Goal: Book appointment/travel/reservation

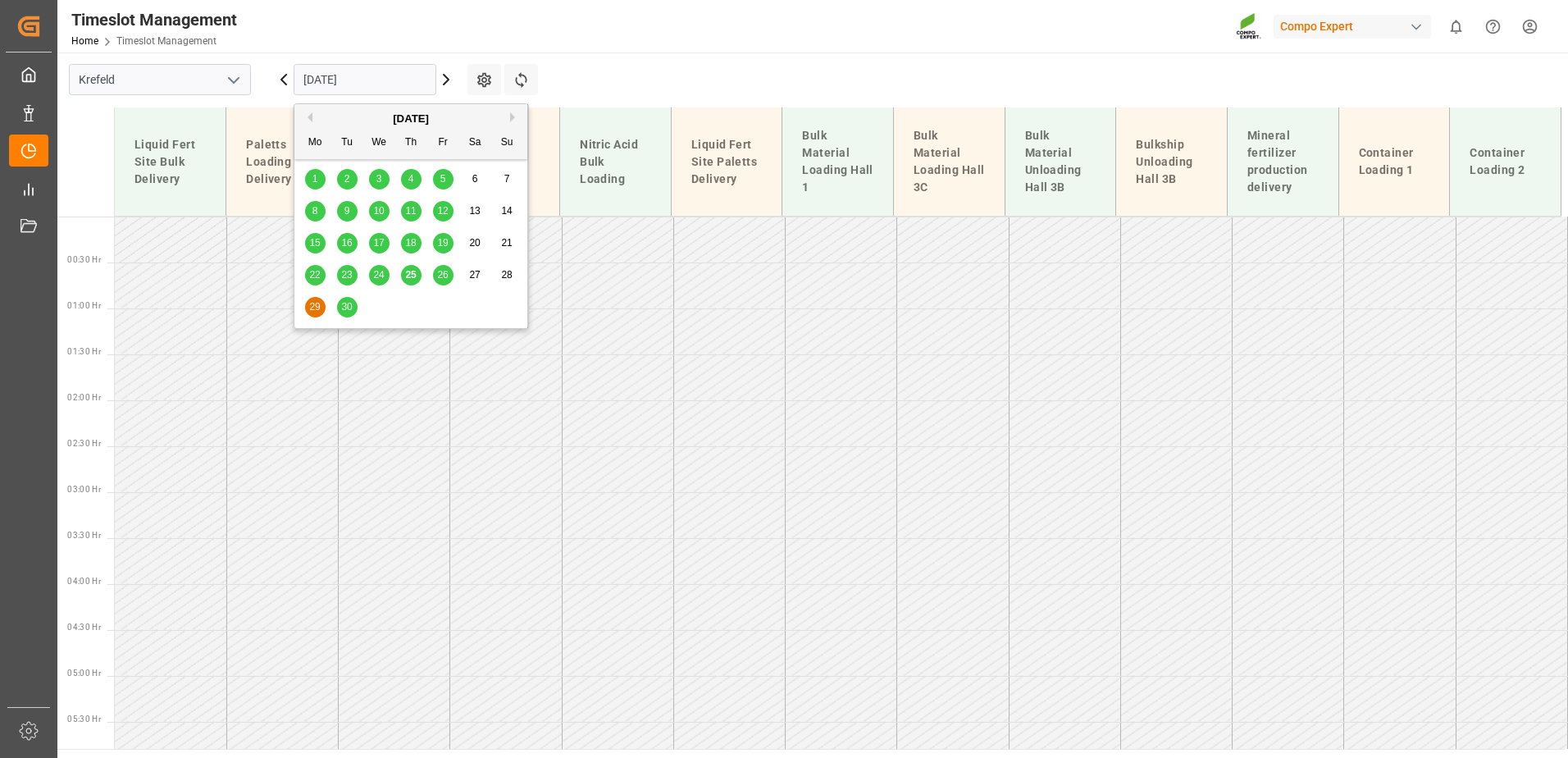
scroll to position [825, 0]
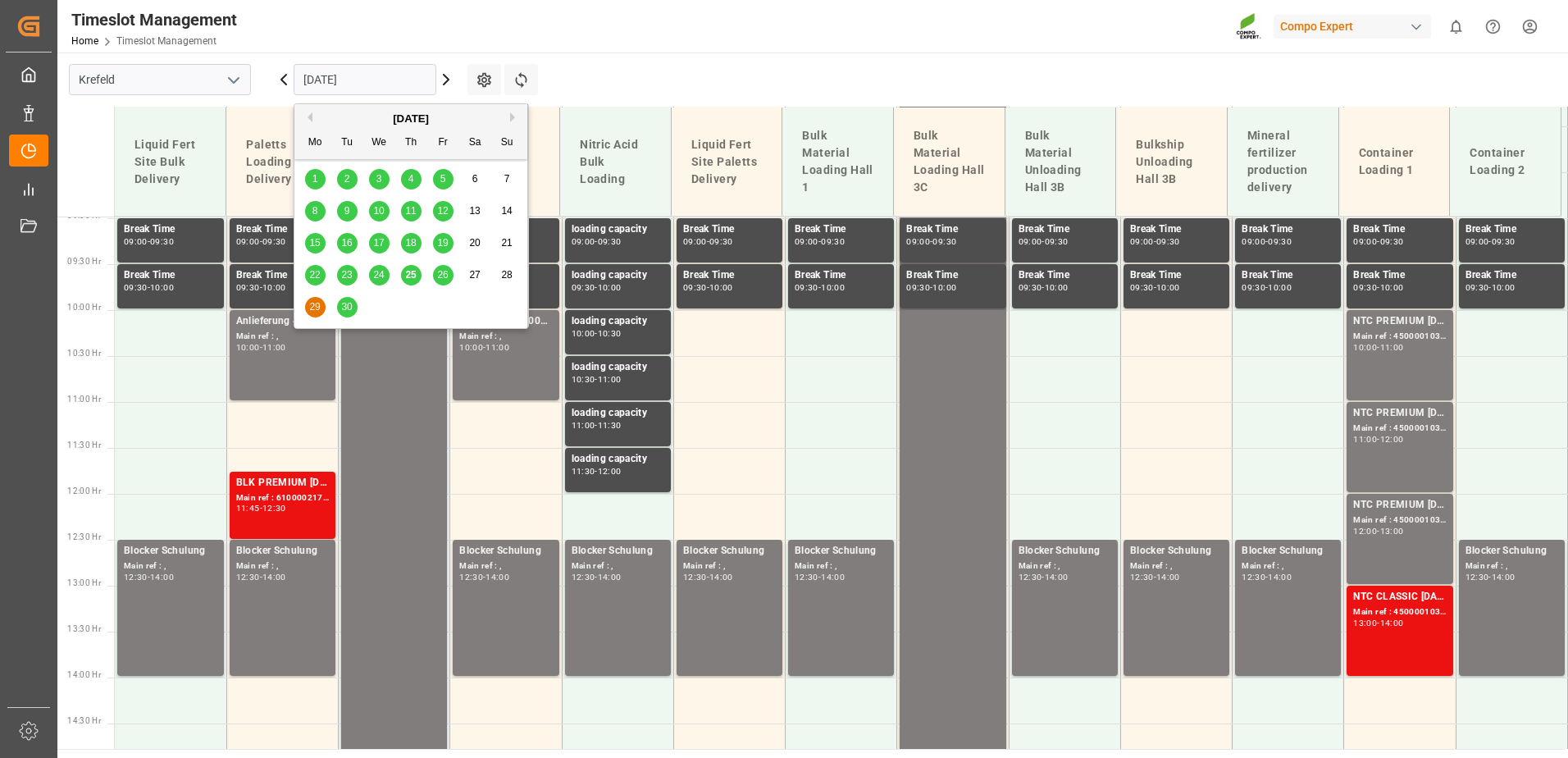
click at [415, 276] on span "25" at bounding box center [410, 275] width 11 height 12
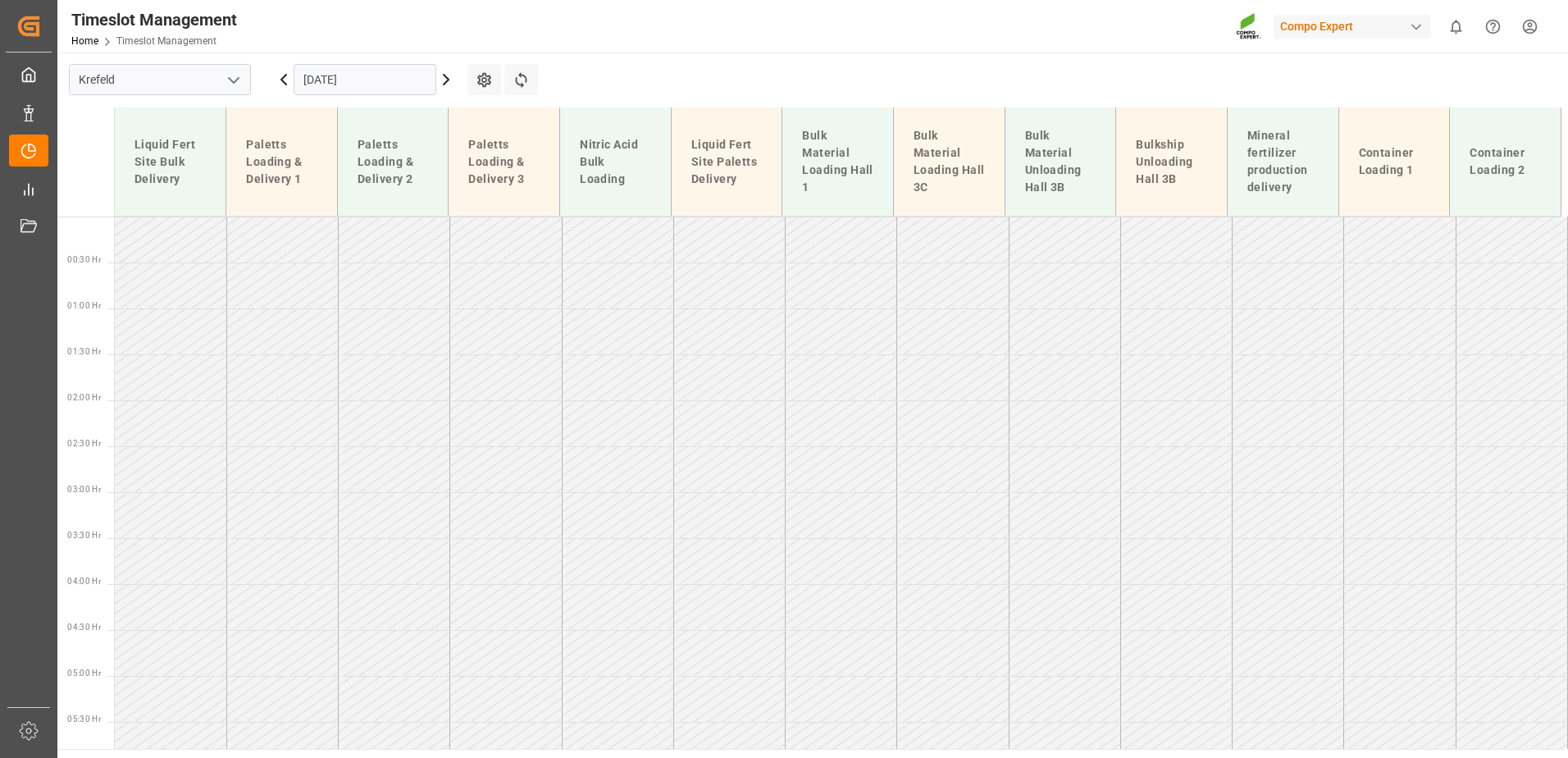
click at [333, 89] on input "25.09.2025" at bounding box center [364, 79] width 143 height 31
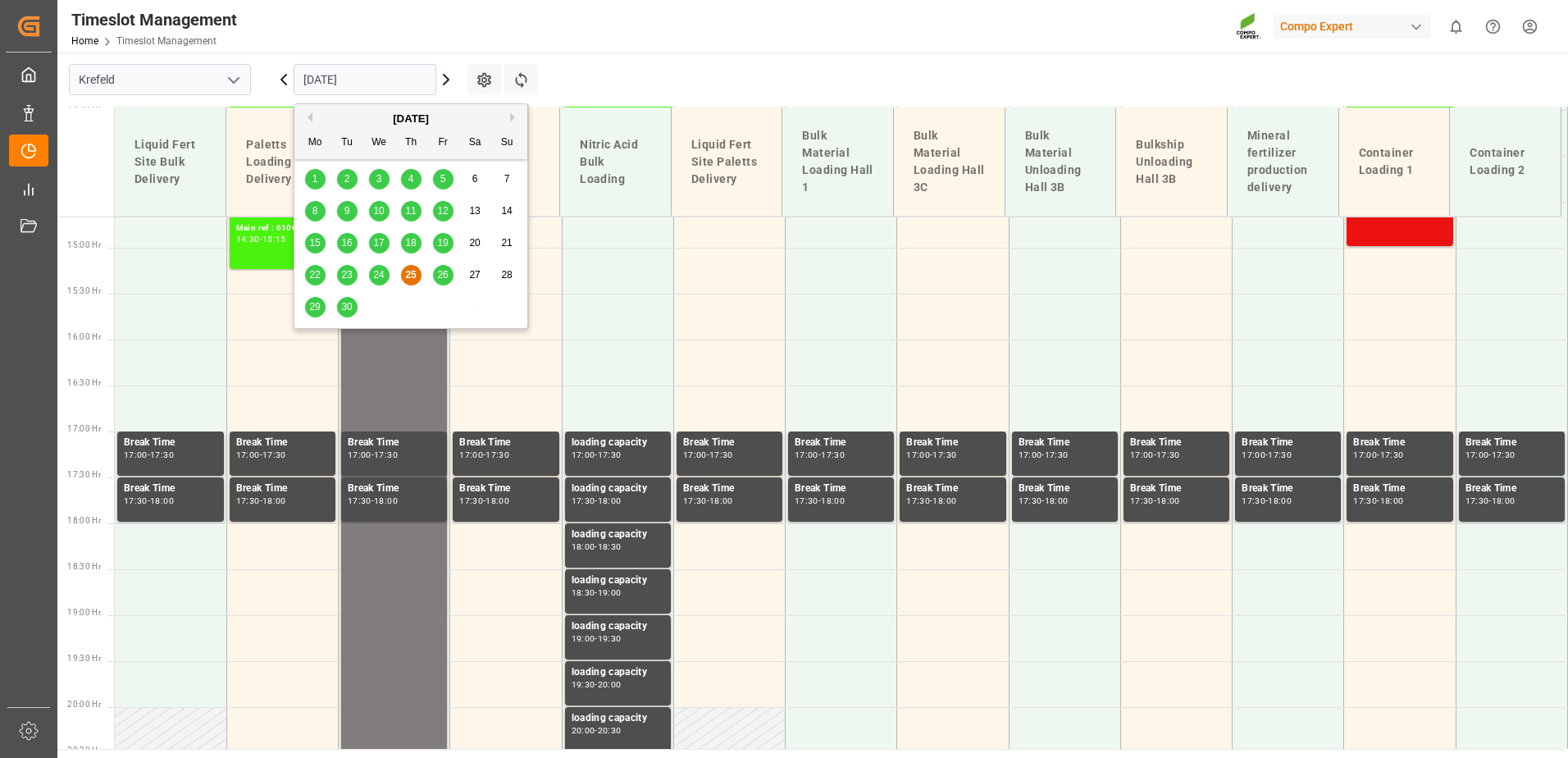
scroll to position [1419, 0]
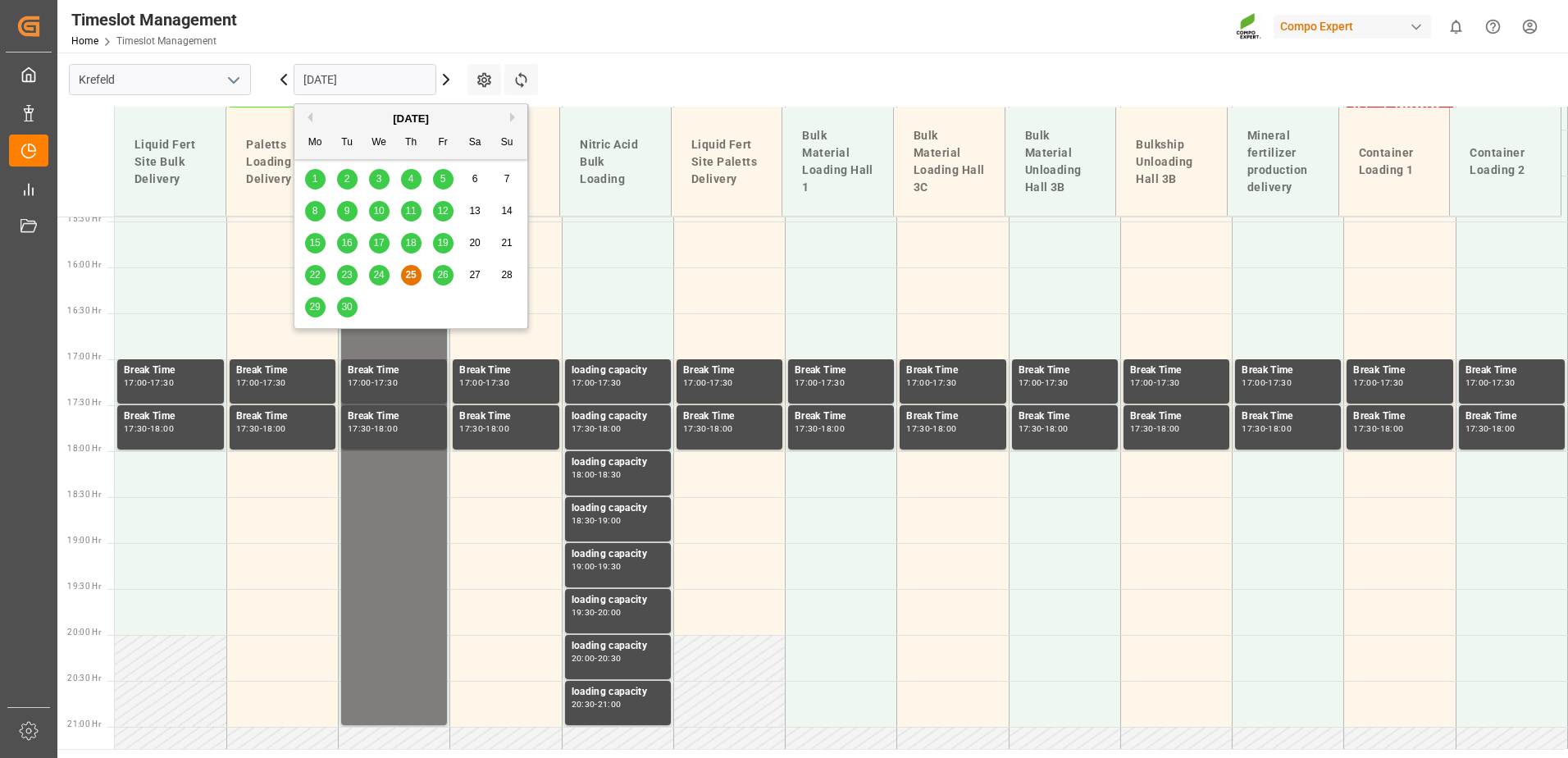
click at [445, 277] on span "26" at bounding box center [442, 275] width 11 height 12
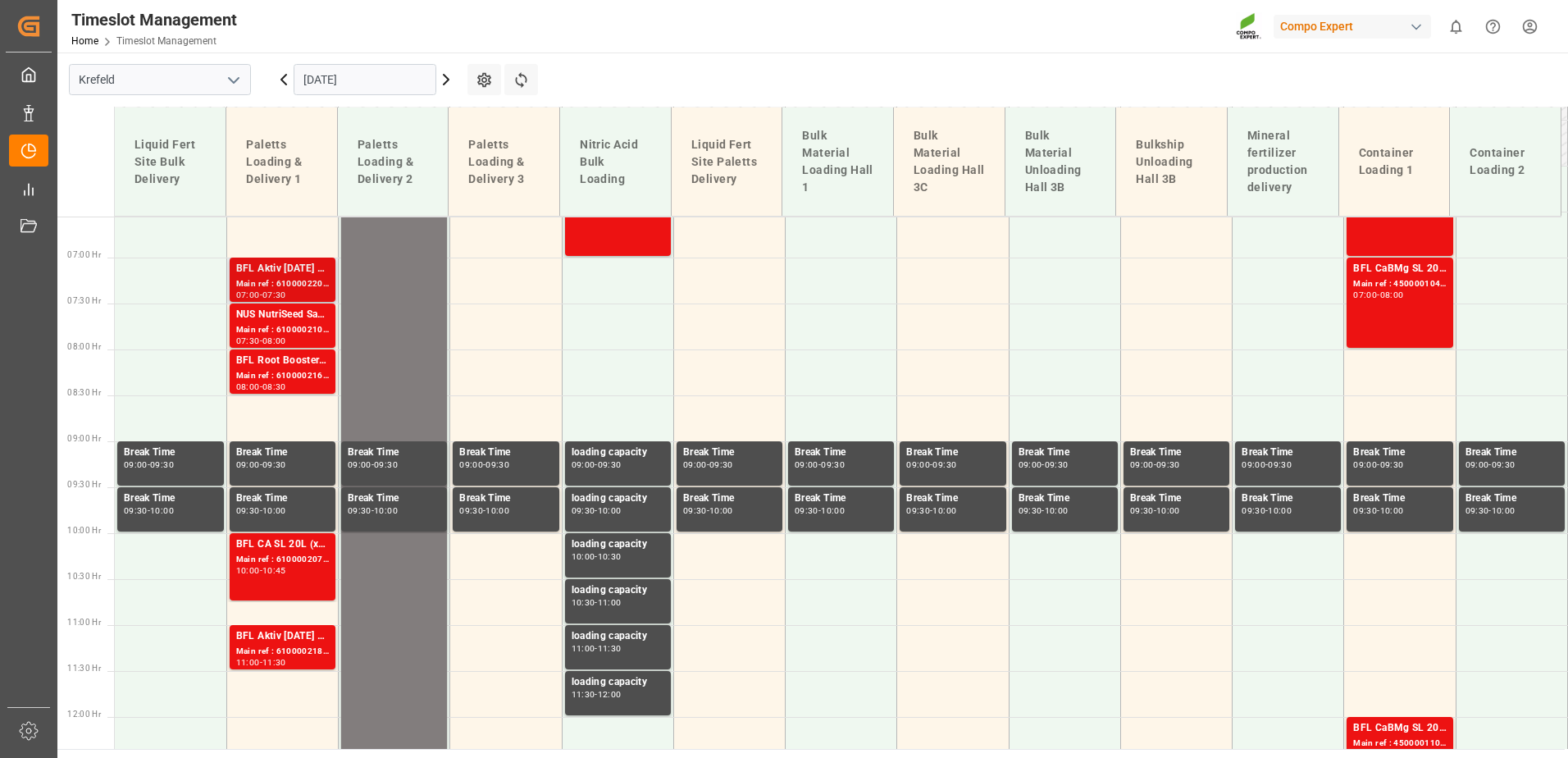
scroll to position [599, 0]
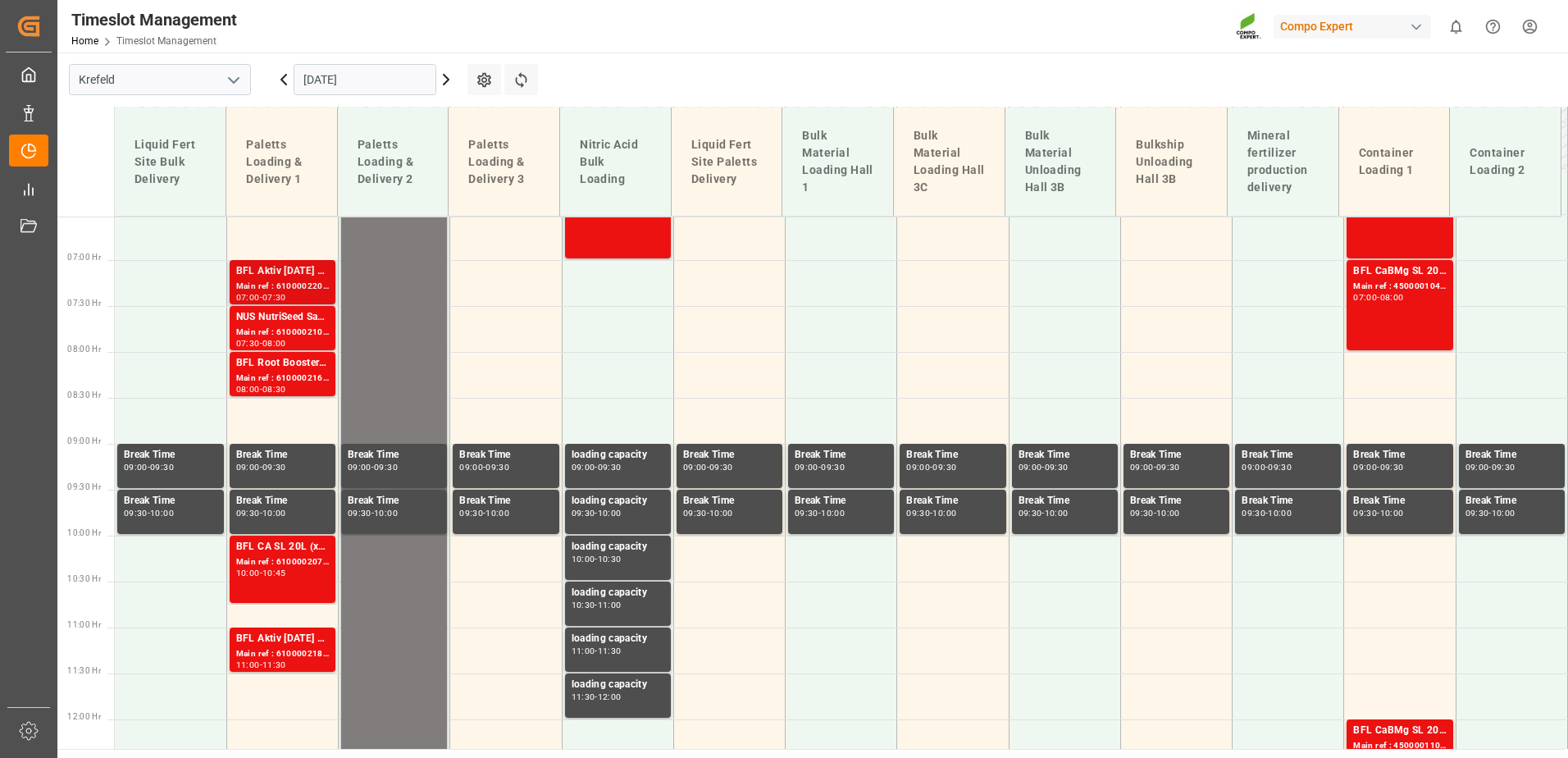
click at [303, 286] on div "Main ref : 6100002203, 2000001711" at bounding box center [283, 287] width 93 height 14
click at [275, 322] on div "NUS NutriSeed Saatgut ETK DEKABRI Grün 10-4-7 200L (x4) DE,ENBFL Aktiv 3-27-18 …" at bounding box center [283, 318] width 93 height 17
click at [268, 325] on div "NUS NutriSeed Saatgut ETK DEKABRI Grün 10-4-7 200L (x4) DE,ENBFL Aktiv 3-27-18 …" at bounding box center [283, 318] width 93 height 17
click at [257, 368] on div "BFL Root Booster 20L(x48) DE,ES,FR,NL,ENTPL N 12-4-6 25kg (x40) D,A,CHBFL ReSis…" at bounding box center [283, 364] width 93 height 17
click at [260, 584] on div "BFL CA SL 20L (x48) ES,PTBFL Kelp SL 10L (x60) ES,PTBFL Costi SL 10L (x40) ES,P…" at bounding box center [283, 569] width 93 height 61
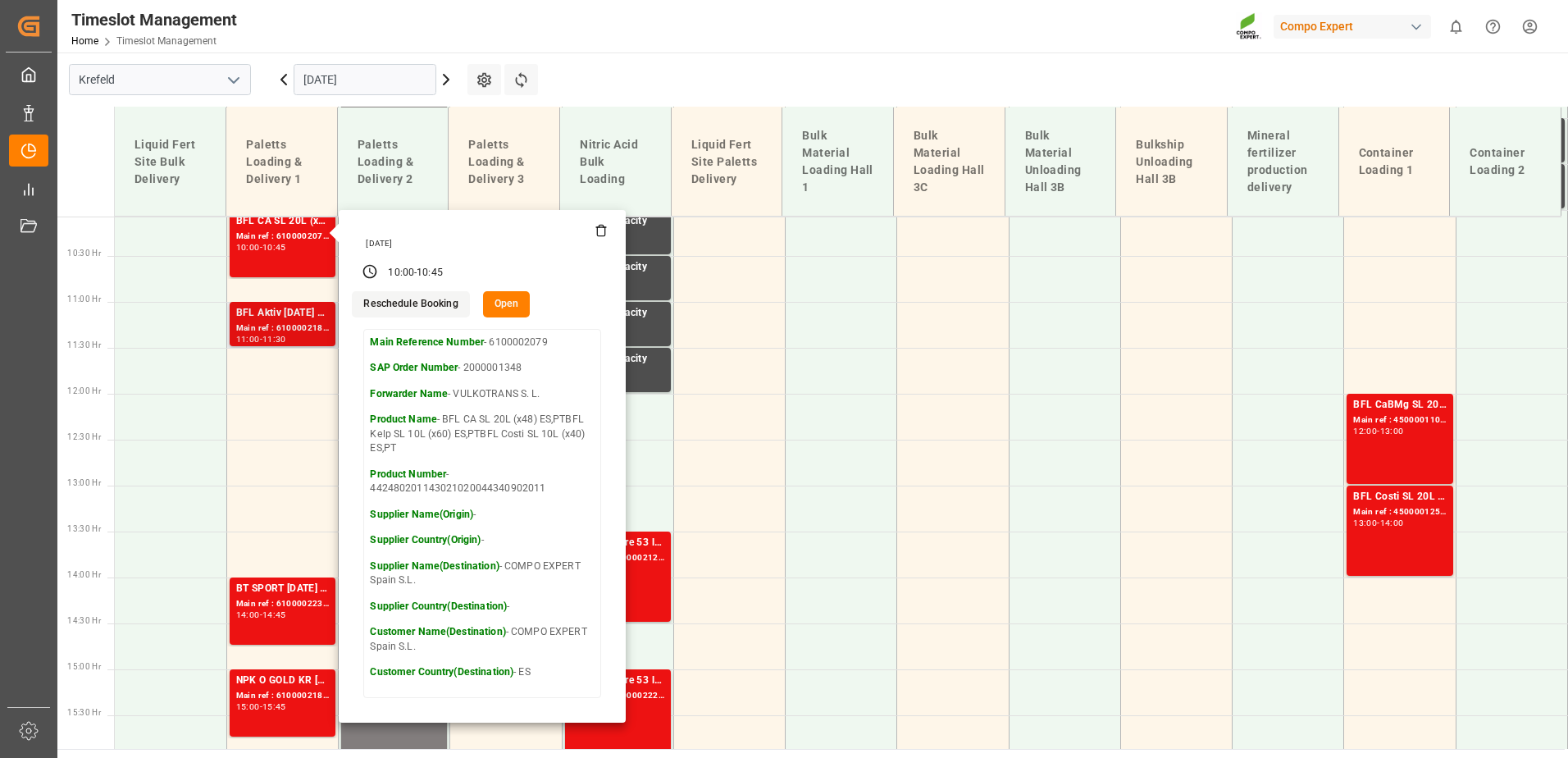
scroll to position [926, 0]
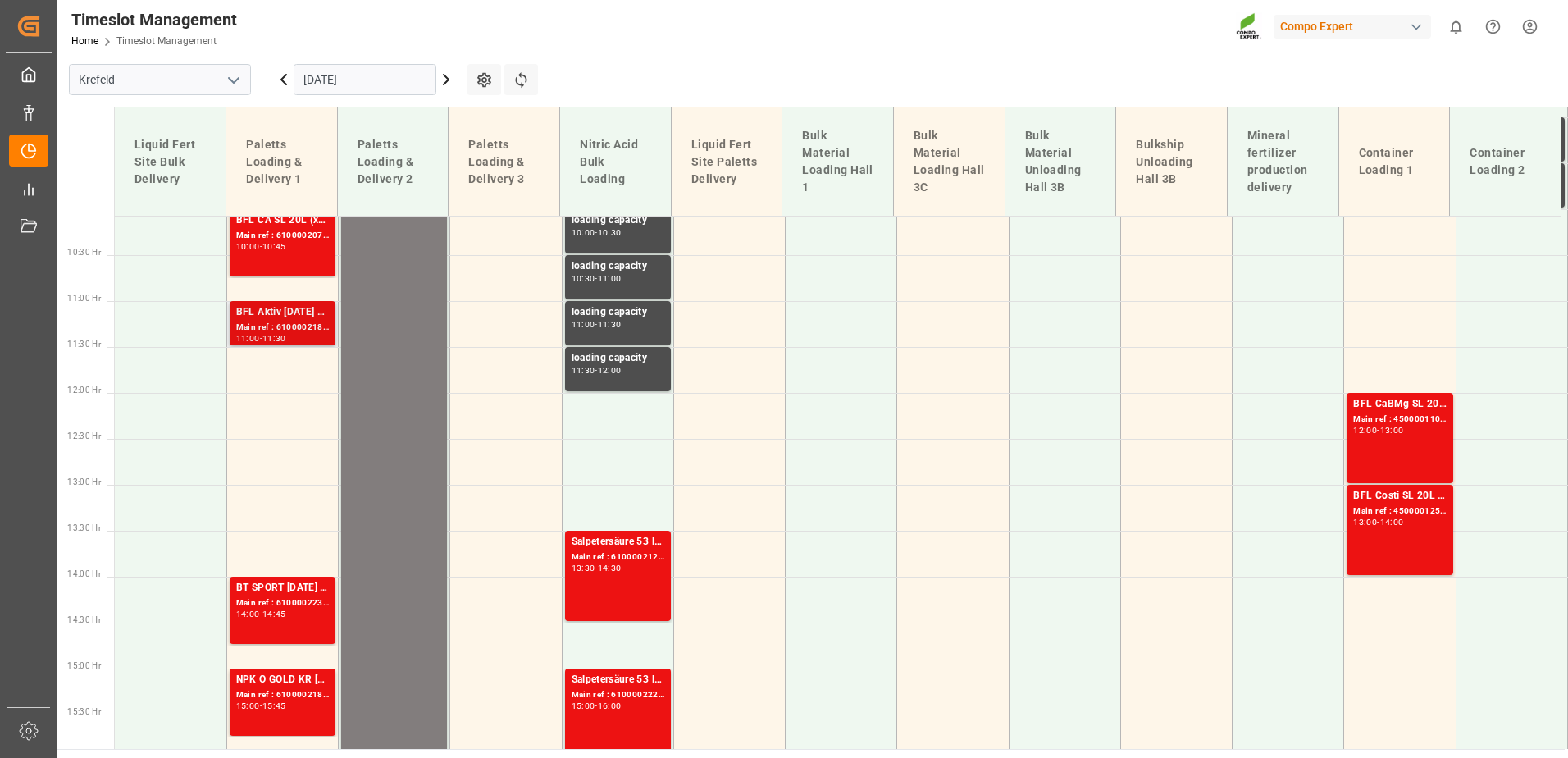
click at [267, 318] on div "BFL Aktiv 3-27-18 SL 10L (x60) DEBFL Aktiv 3-27-18 SL 200L (x4) DENTC 18 fl 100…" at bounding box center [283, 313] width 93 height 17
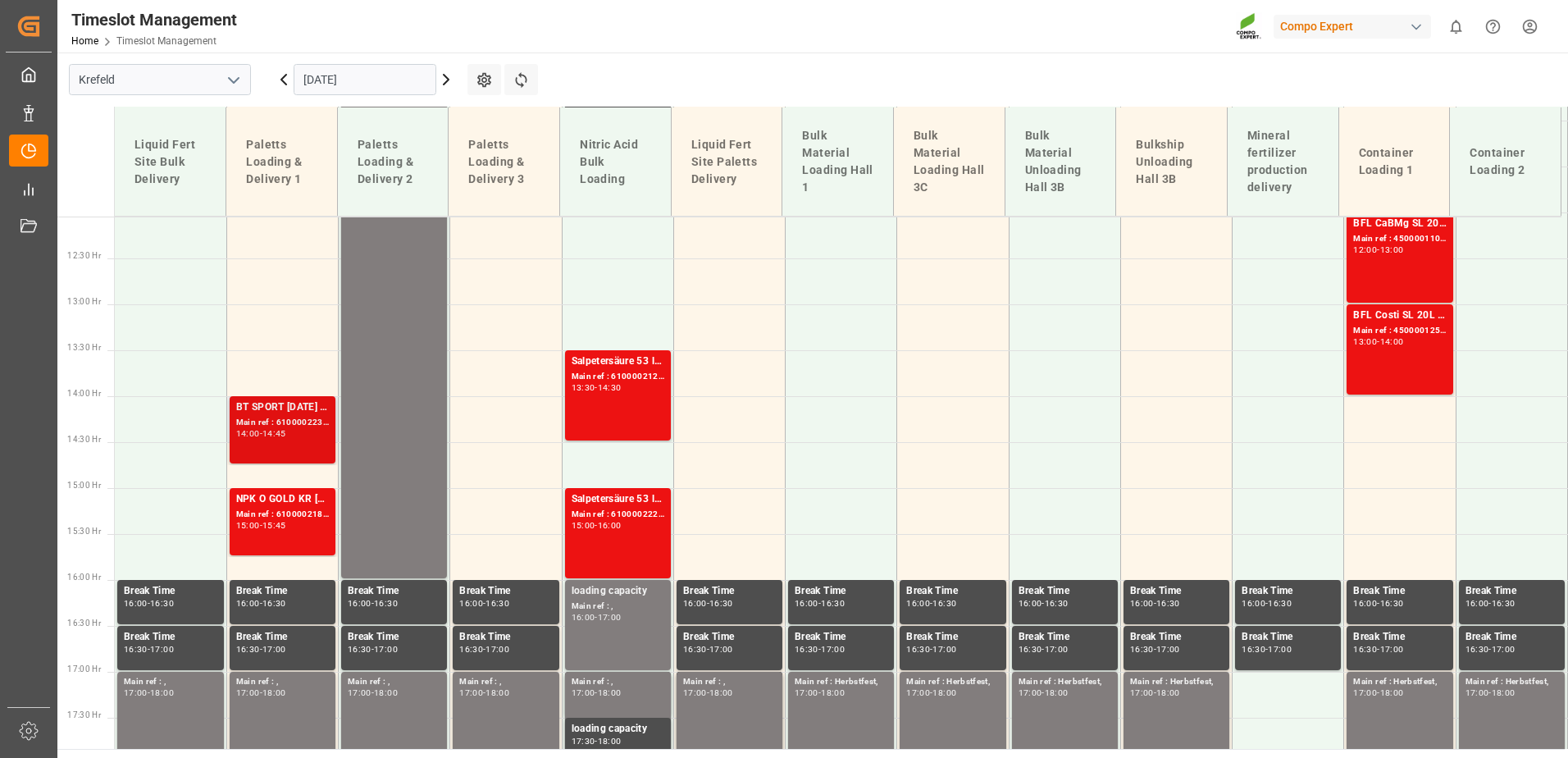
scroll to position [1102, 0]
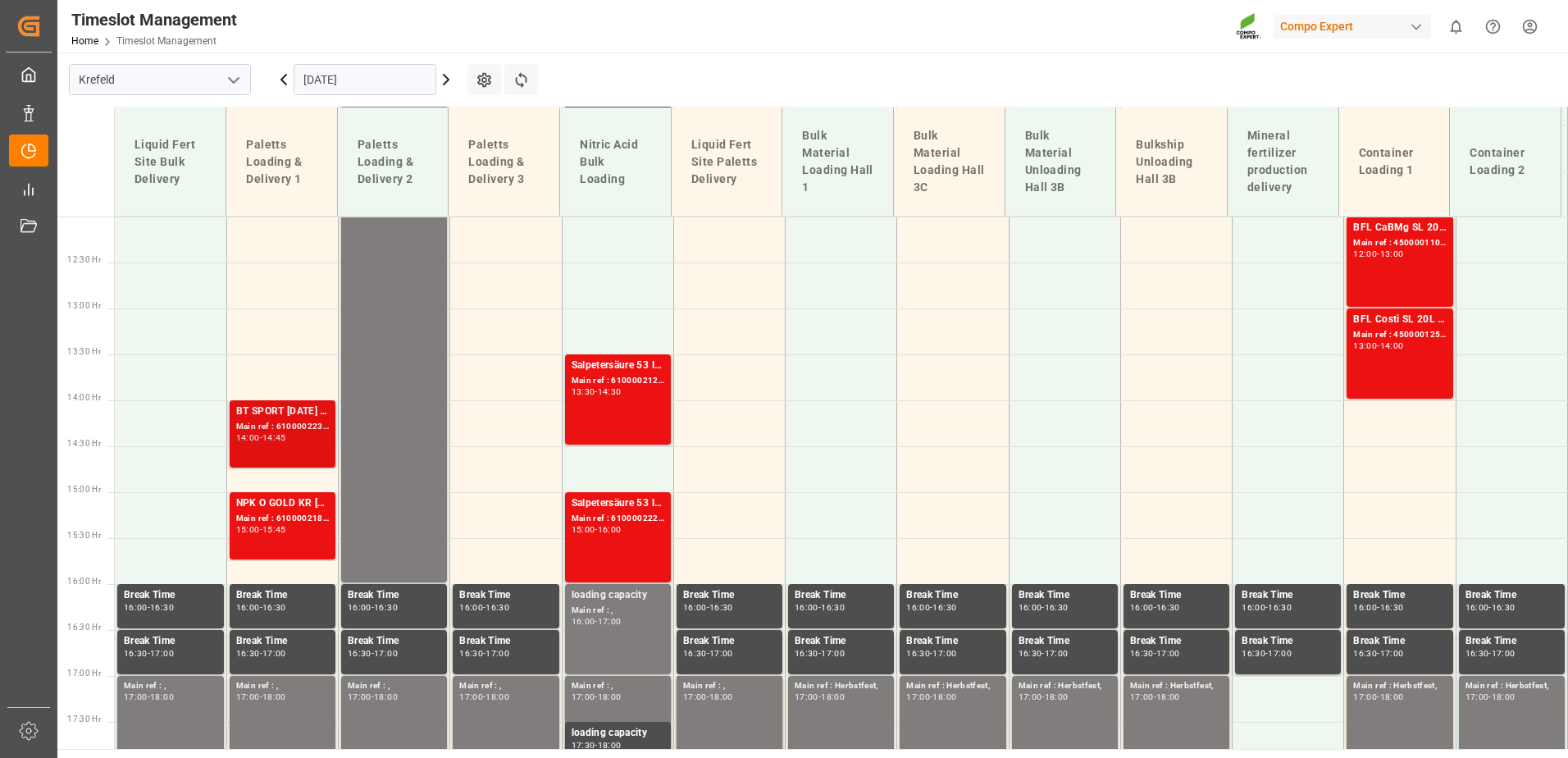
click at [266, 428] on div "Main ref : 6100002232, 2000001309 2000000946;2000001309" at bounding box center [283, 426] width 93 height 14
click at [262, 515] on div "Main ref : 6100002182, 2000001703" at bounding box center [283, 518] width 93 height 14
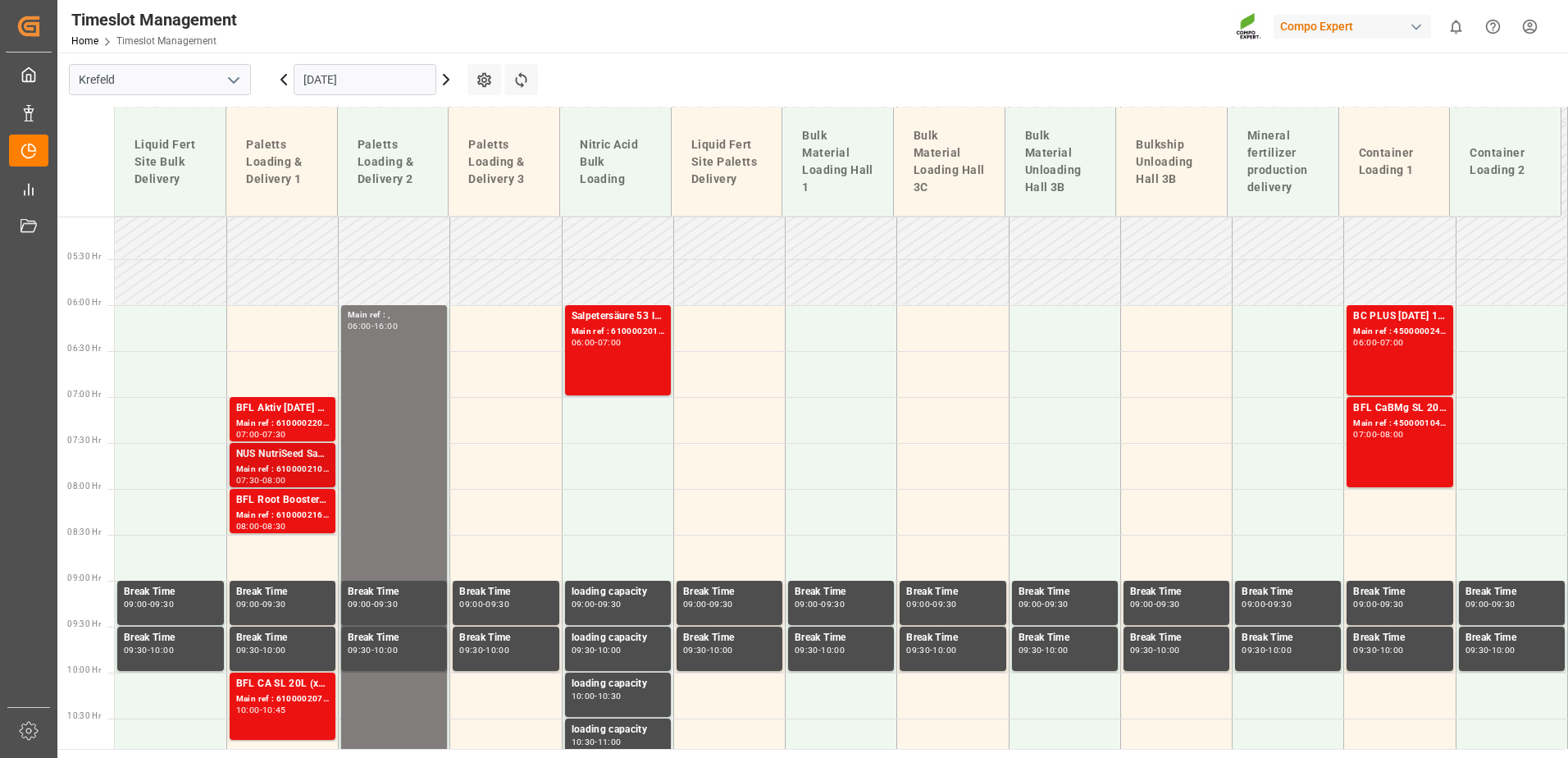
scroll to position [463, 0]
click at [278, 410] on div "BFL Aktiv 3-27-18 SL 10L (x60) DEVITA RZ 10L (x60) BE,DE,FR,EN,NL,ITBFL FET SL …" at bounding box center [283, 408] width 93 height 17
click at [268, 471] on div "Main ref : 6100002107, 2000001633" at bounding box center [283, 468] width 93 height 14
click at [278, 516] on div "Main ref : 6100002161, 2000001768" at bounding box center [283, 514] width 93 height 14
click at [403, 72] on input "26.09.2025" at bounding box center [364, 79] width 143 height 31
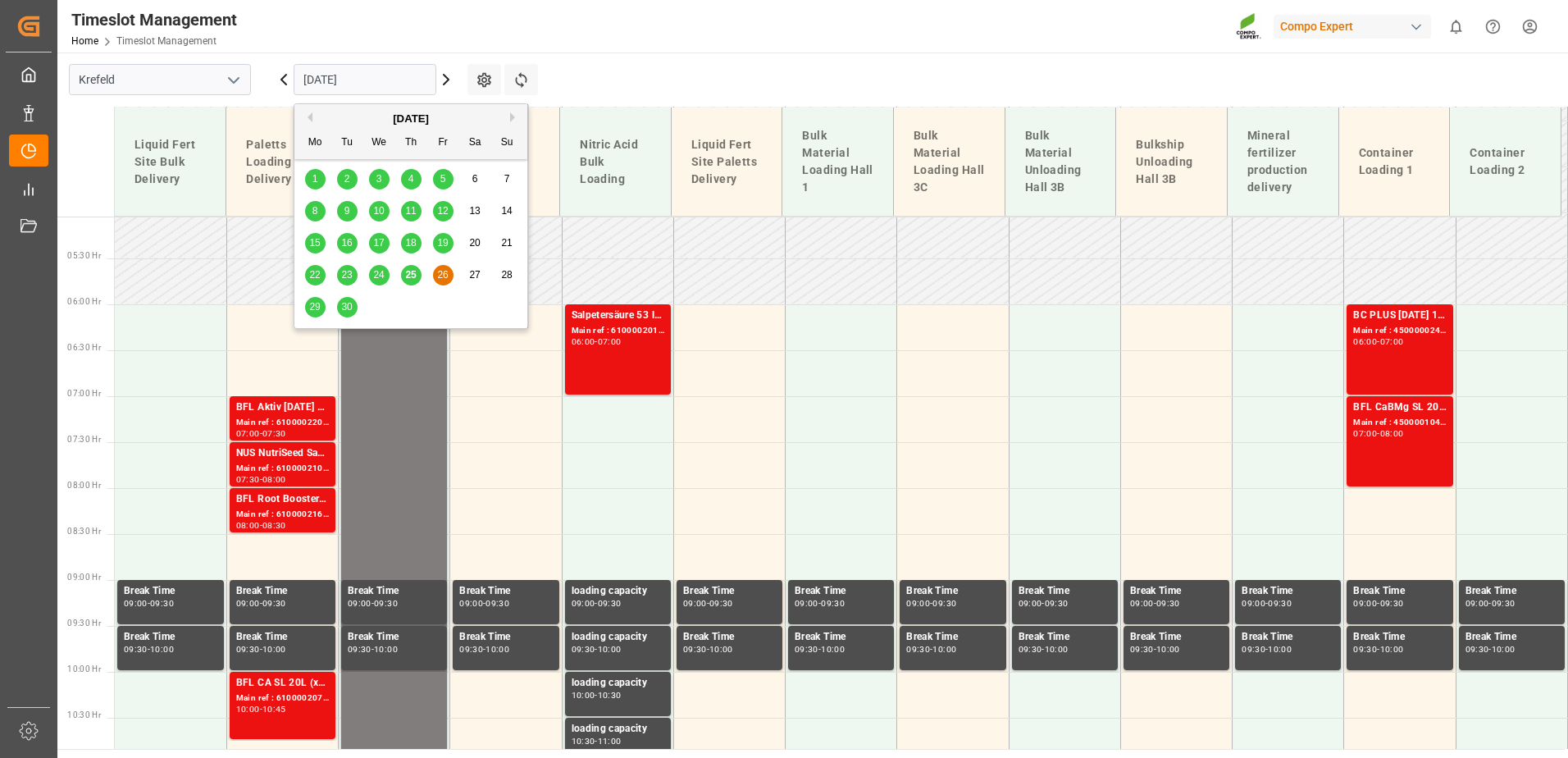
click at [414, 271] on span "25" at bounding box center [410, 275] width 11 height 12
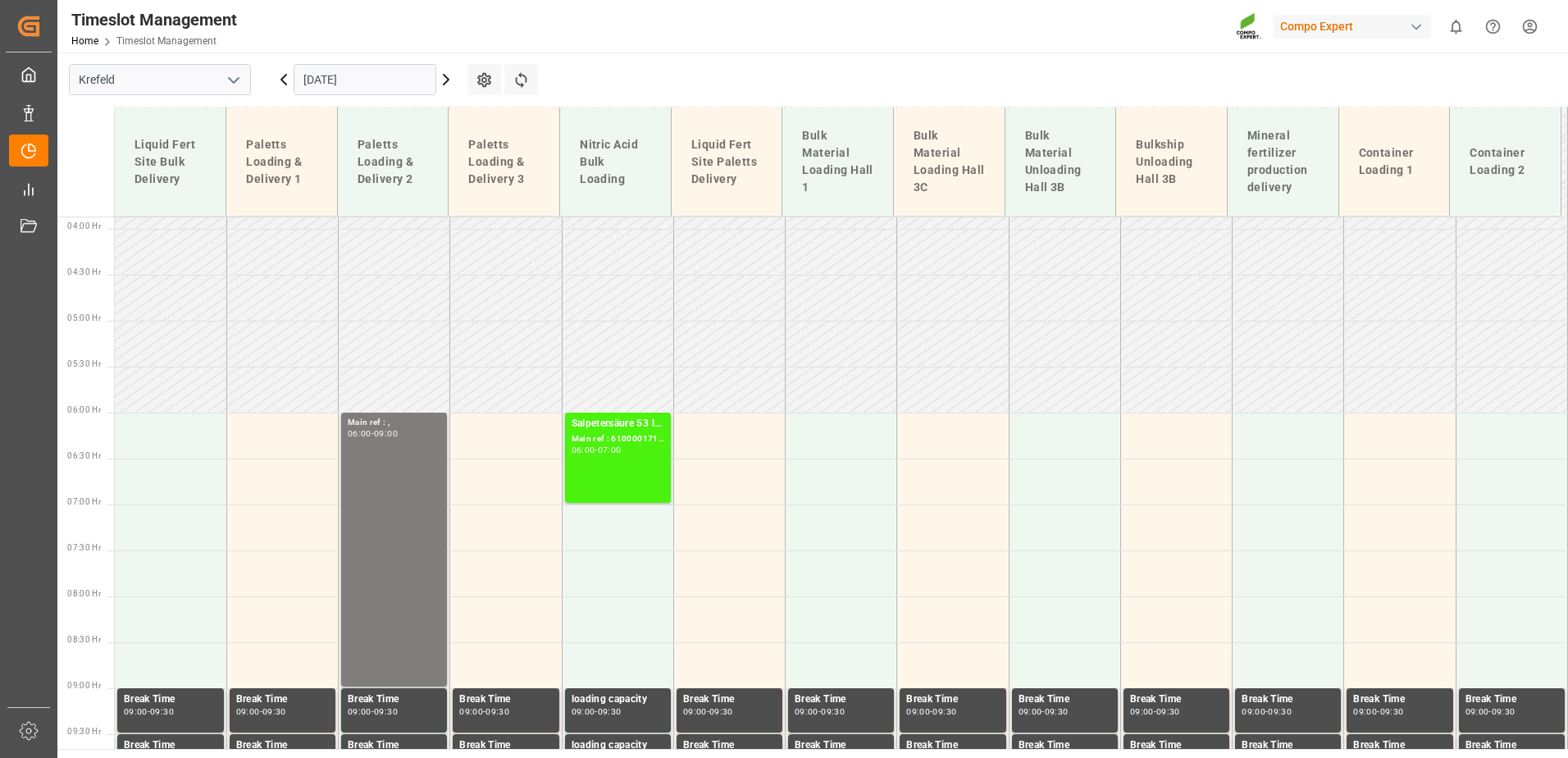
scroll to position [354, 0]
click at [512, 73] on icon at bounding box center [521, 79] width 18 height 18
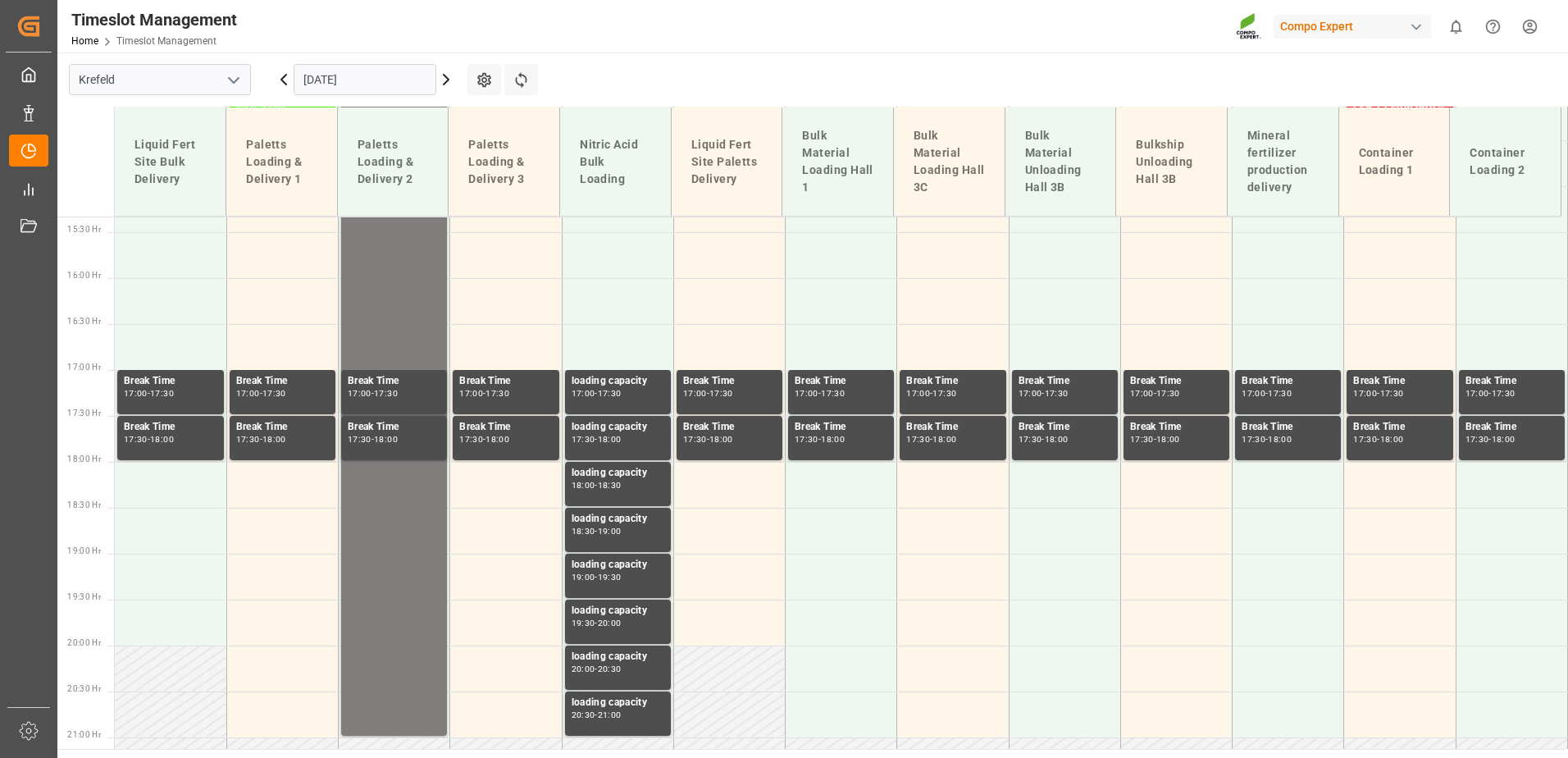
scroll to position [1419, 0]
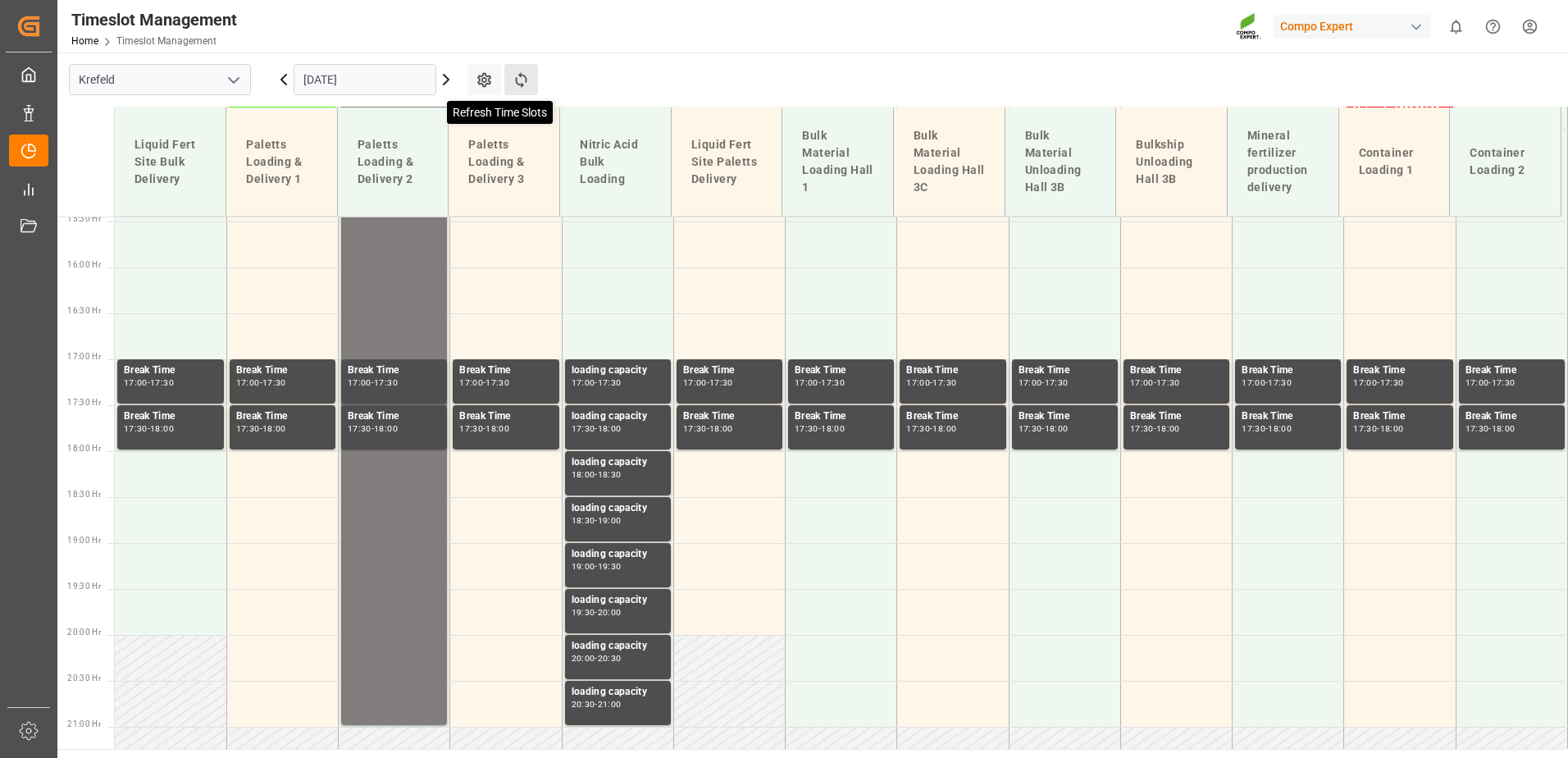
click at [527, 77] on icon at bounding box center [521, 79] width 18 height 18
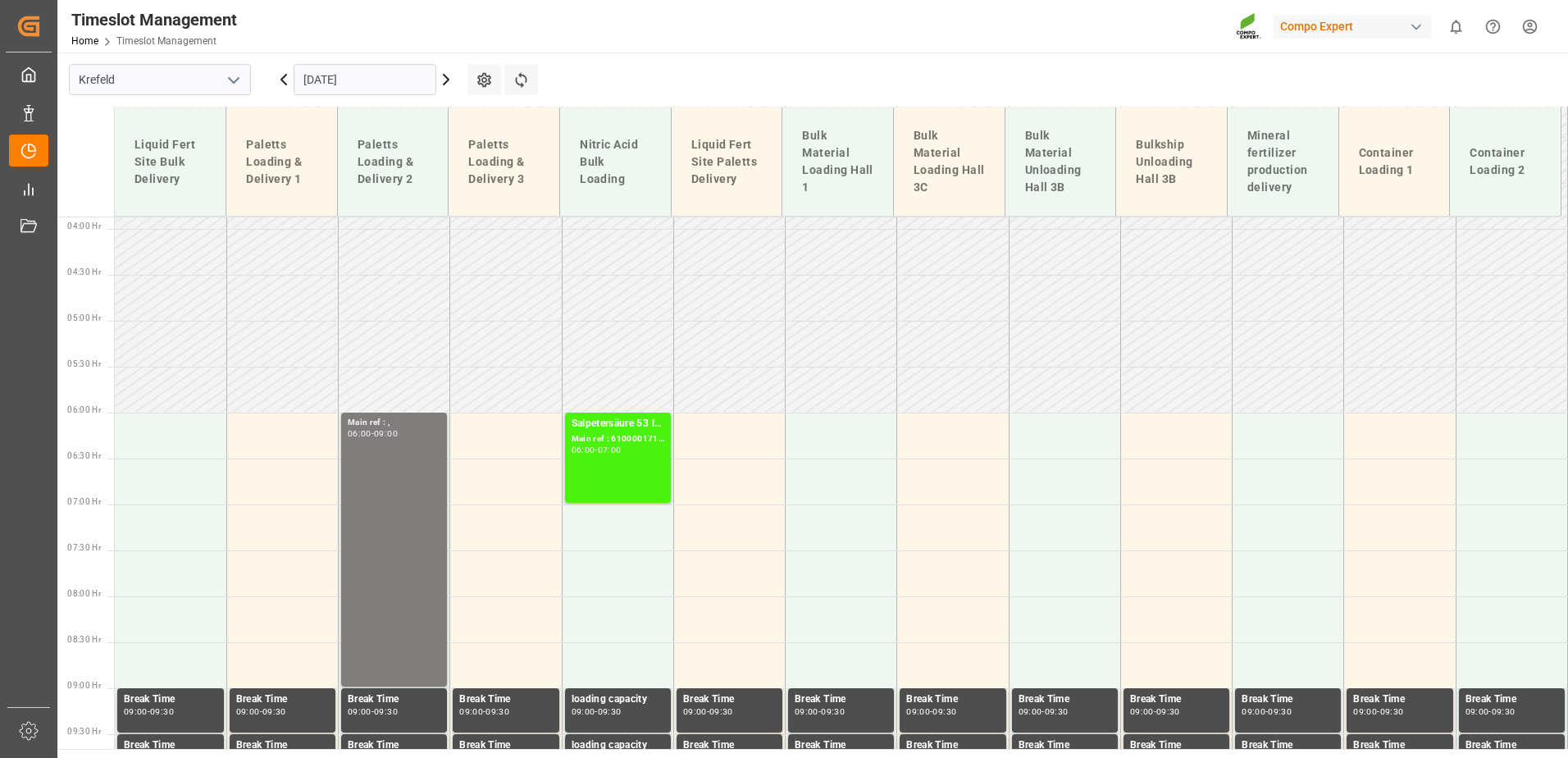
scroll to position [0, 0]
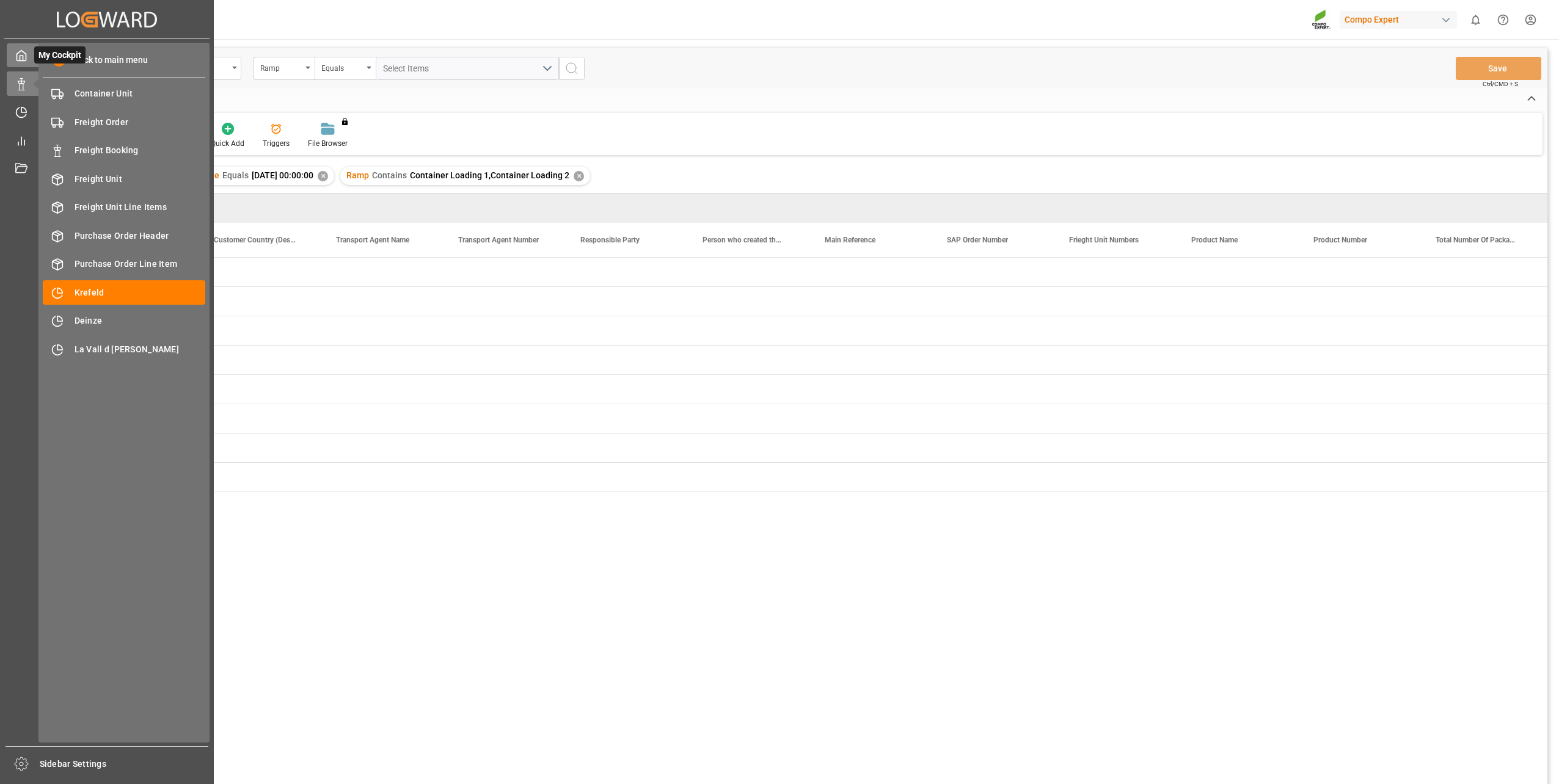
drag, startPoint x: 0, startPoint y: 0, endPoint x: 21, endPoint y: 57, distance: 60.7
click at [21, 57] on icon at bounding box center [22, 55] width 12 height 12
